Goal: Task Accomplishment & Management: Manage account settings

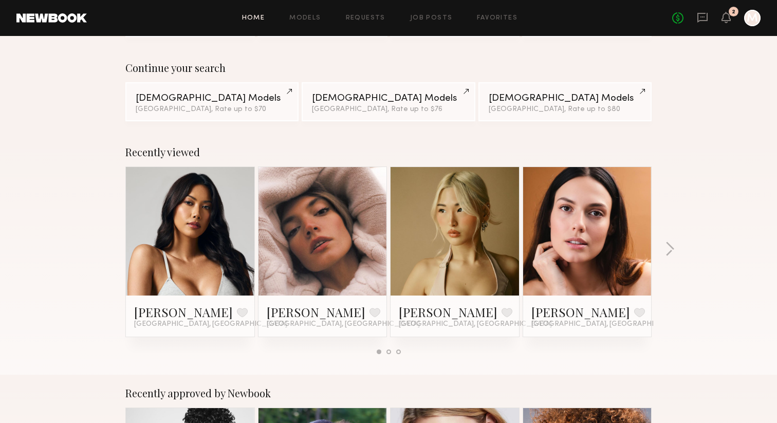
scroll to position [67, 0]
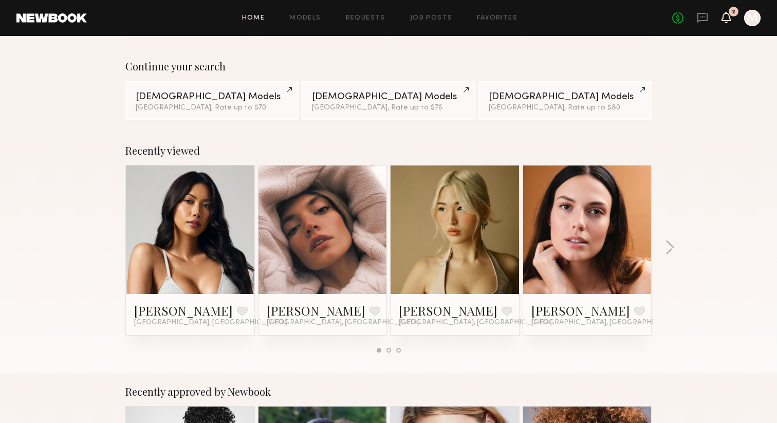
click at [726, 16] on icon at bounding box center [726, 16] width 8 height 7
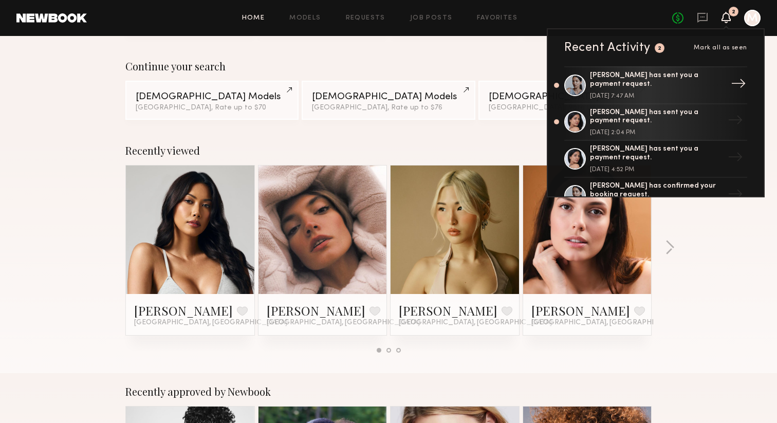
click at [645, 88] on div "[PERSON_NAME] has sent you a payment request." at bounding box center [657, 79] width 134 height 17
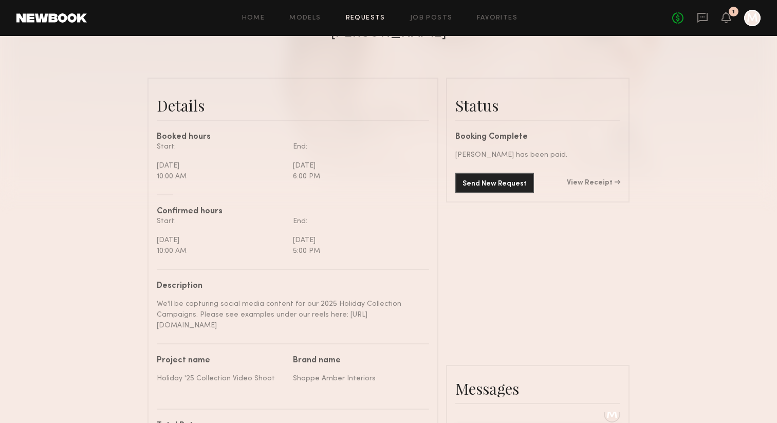
scroll to position [215, 0]
click at [599, 185] on link "View Receipt" at bounding box center [593, 183] width 53 height 7
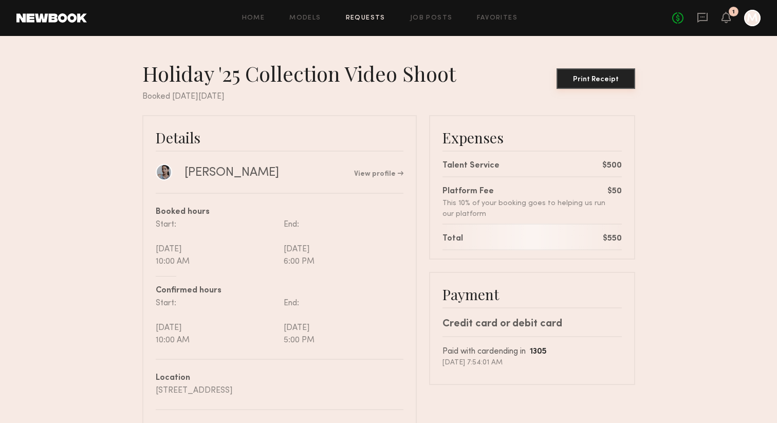
click at [582, 79] on div "Print Receipt" at bounding box center [596, 79] width 70 height 7
click at [724, 14] on icon at bounding box center [726, 16] width 8 height 7
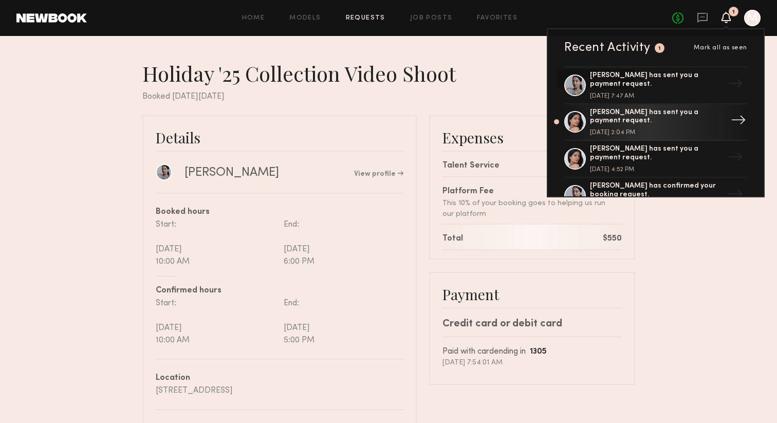
click at [617, 133] on div "[DATE] 2:04 PM" at bounding box center [657, 133] width 134 height 6
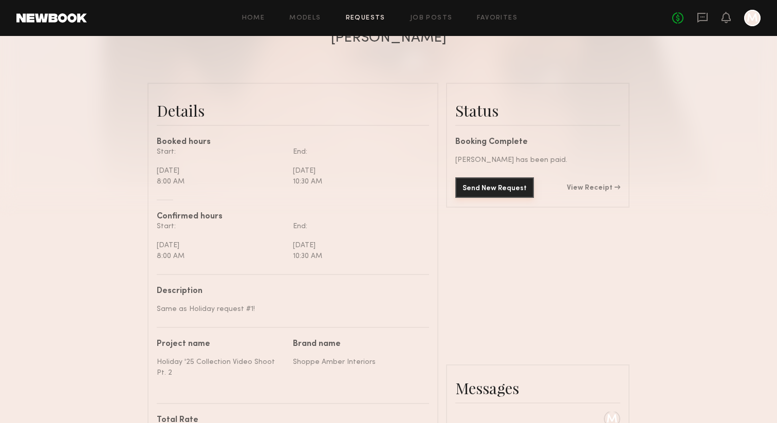
scroll to position [226, 0]
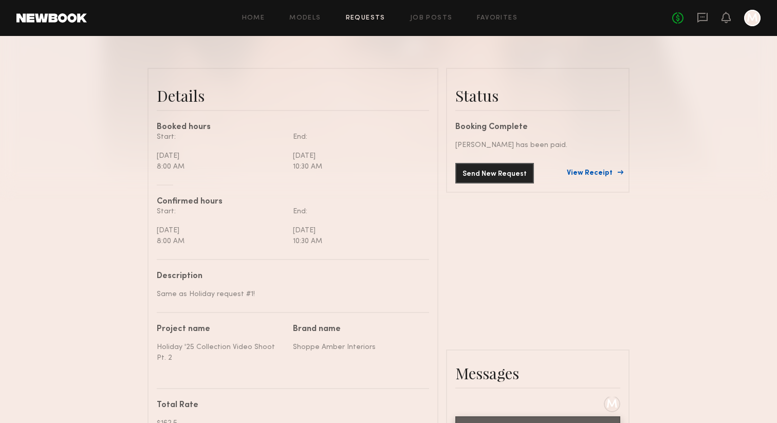
click at [598, 170] on link "View Receipt" at bounding box center [593, 173] width 53 height 7
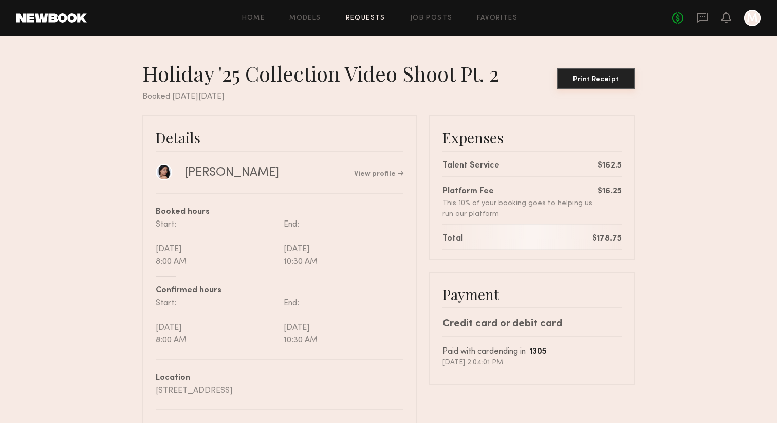
click at [587, 76] on div "Print Receipt" at bounding box center [596, 79] width 70 height 7
click at [748, 19] on div at bounding box center [752, 18] width 16 height 16
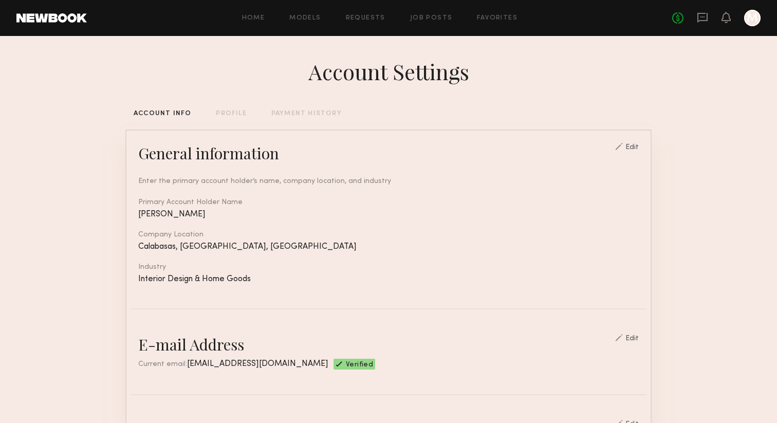
click at [317, 113] on div "PAYMENT HISTORY" at bounding box center [306, 114] width 70 height 7
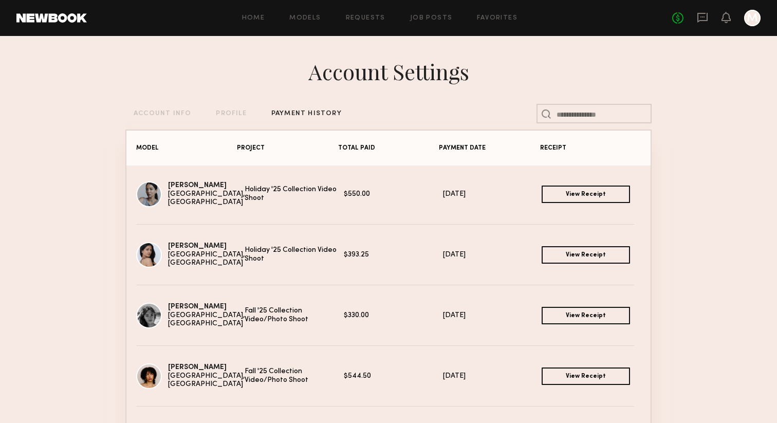
scroll to position [51, 0]
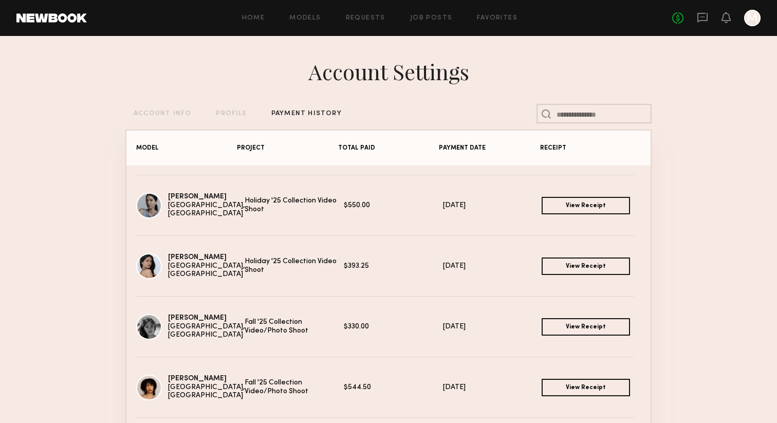
click at [583, 263] on link "View Receipt" at bounding box center [586, 266] width 88 height 17
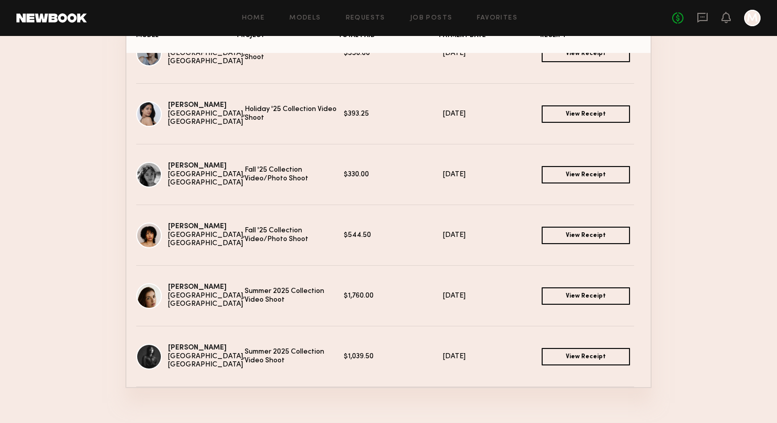
scroll to position [129, 0]
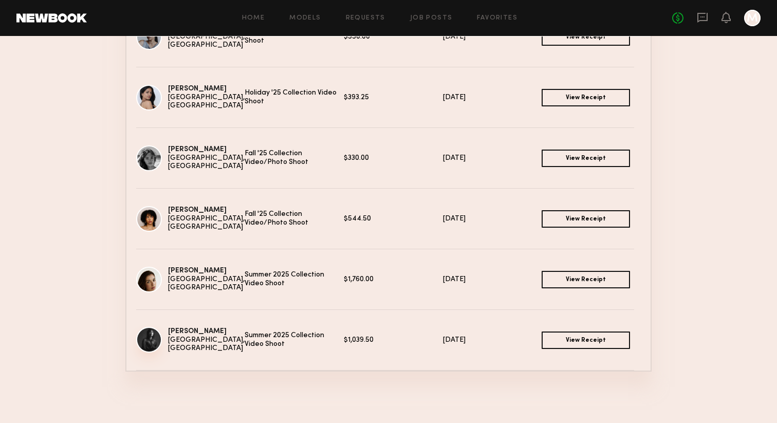
click at [150, 335] on img at bounding box center [149, 340] width 26 height 26
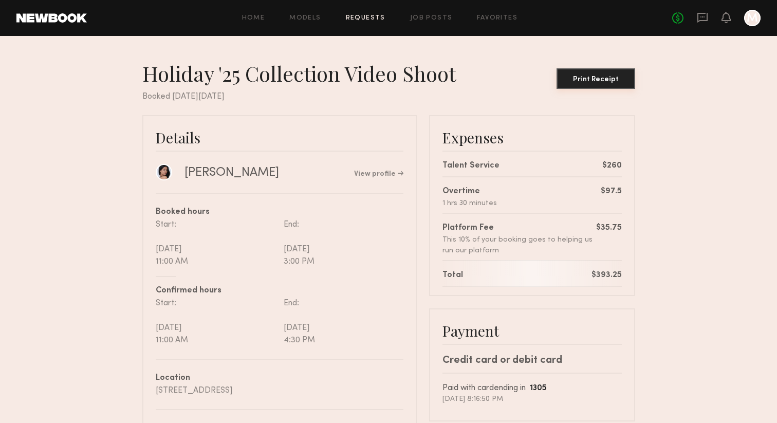
click at [590, 85] on button "Print Receipt" at bounding box center [596, 78] width 79 height 21
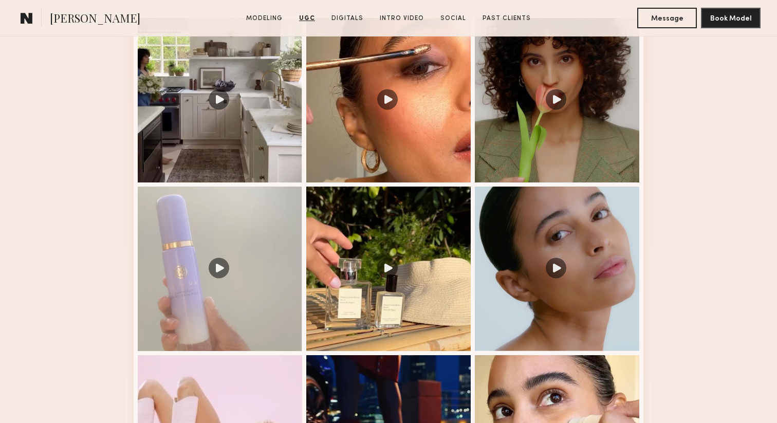
scroll to position [1057, 0]
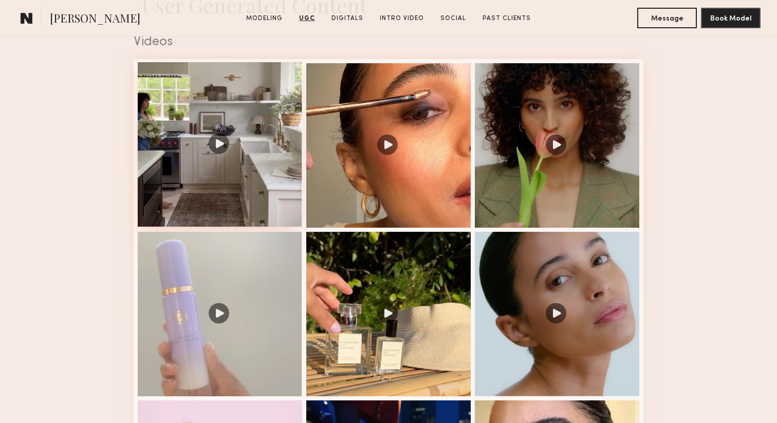
click at [201, 154] on div at bounding box center [220, 144] width 164 height 164
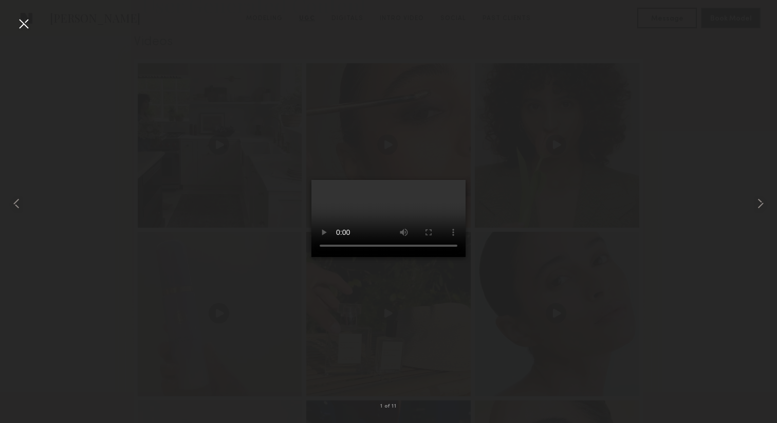
click at [31, 12] on nb-gallery-light "1 of 11" at bounding box center [388, 211] width 777 height 423
click at [31, 21] on div at bounding box center [23, 23] width 16 height 16
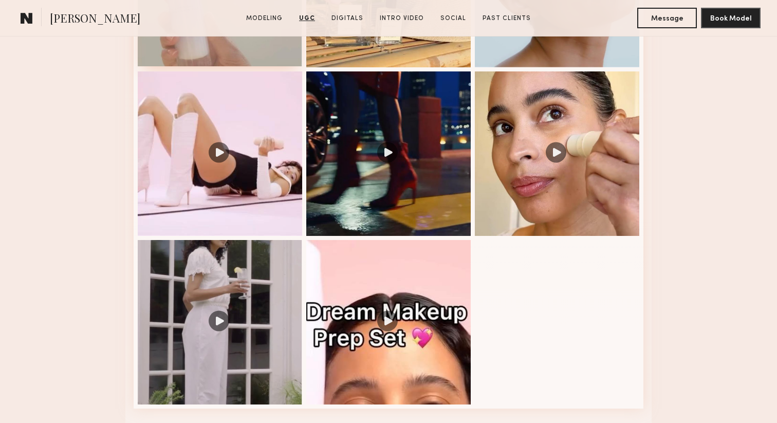
scroll to position [1615, 0]
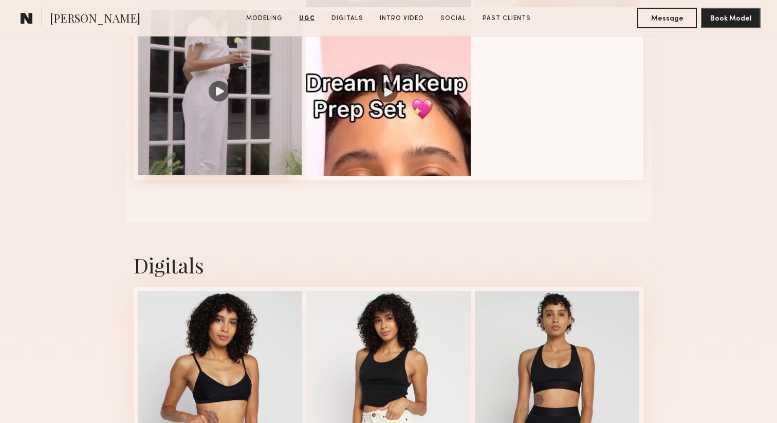
click at [267, 134] on div at bounding box center [220, 92] width 164 height 164
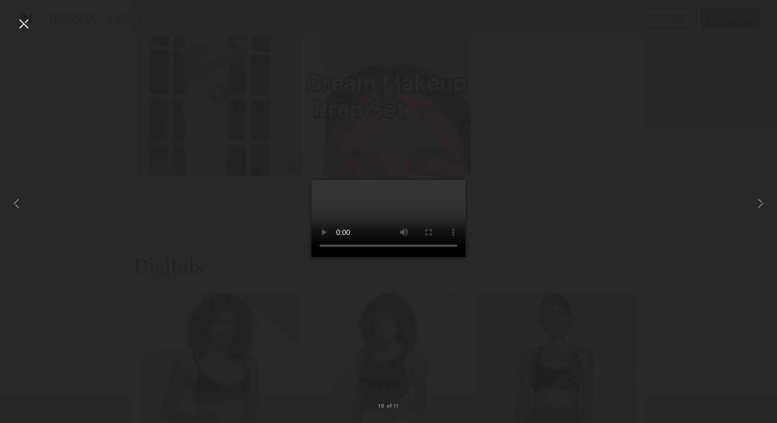
click at [23, 20] on div at bounding box center [23, 23] width 16 height 16
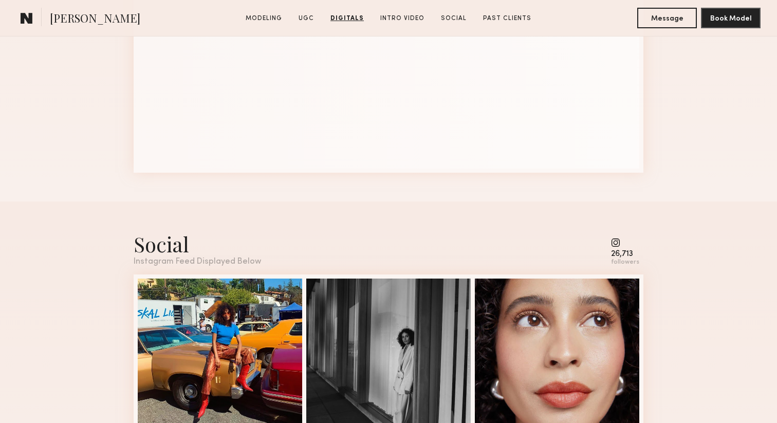
scroll to position [2740, 0]
